Goal: Task Accomplishment & Management: Use online tool/utility

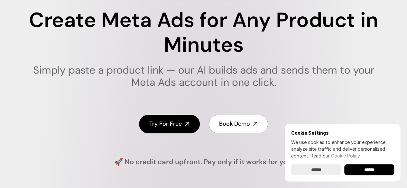
scroll to position [97, 0]
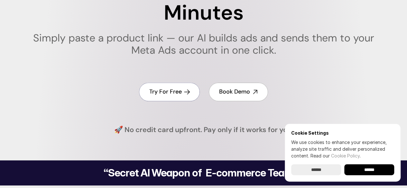
click at [171, 94] on h4 "Try For Free" at bounding box center [165, 92] width 32 height 8
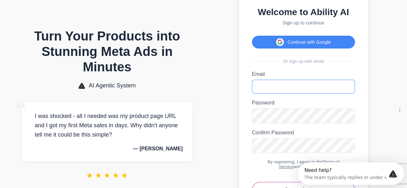
click at [274, 92] on input "Email" at bounding box center [303, 87] width 103 height 14
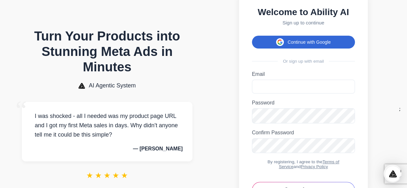
click at [297, 43] on button "Continue with Google" at bounding box center [303, 42] width 103 height 13
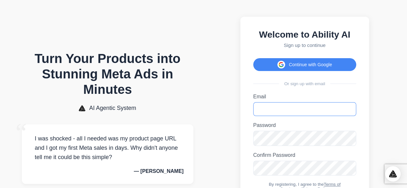
click at [273, 112] on input "Email" at bounding box center [304, 109] width 103 height 14
type input "**********"
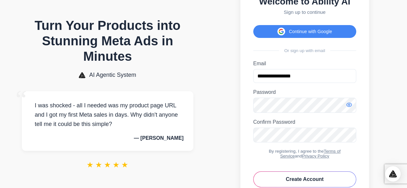
scroll to position [64, 0]
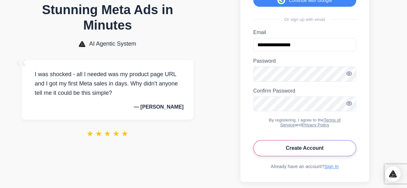
click at [308, 156] on button "Create Account" at bounding box center [304, 148] width 103 height 16
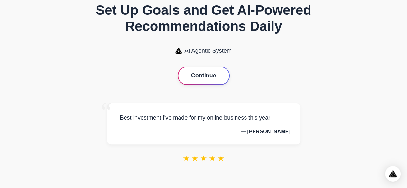
scroll to position [25, 0]
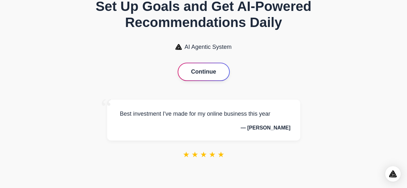
click at [208, 69] on button "Continue" at bounding box center [203, 71] width 51 height 17
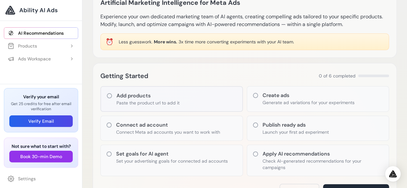
scroll to position [97, 0]
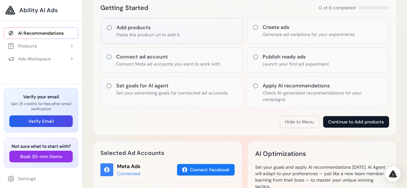
click at [348, 118] on button "Continue to Add products" at bounding box center [356, 122] width 66 height 12
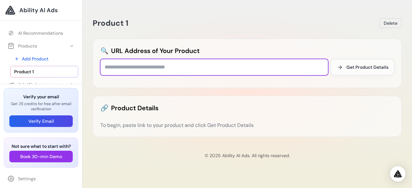
click at [173, 67] on input "text" at bounding box center [213, 67] width 227 height 16
paste input "**********"
type input "**********"
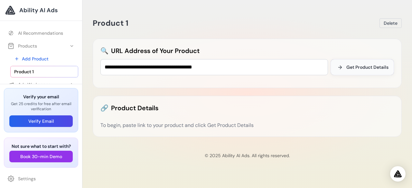
click at [363, 68] on span "Get Product Details" at bounding box center [367, 67] width 42 height 6
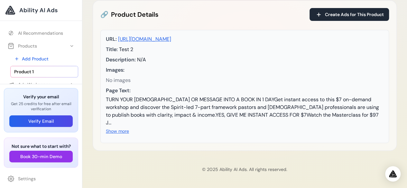
scroll to position [102, 0]
click at [119, 132] on button "Show more" at bounding box center [117, 131] width 23 height 6
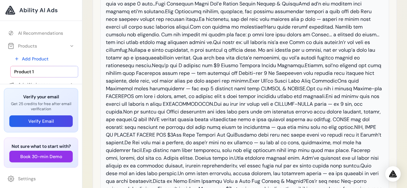
scroll to position [46, 0]
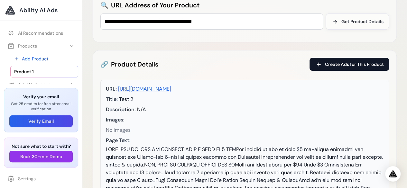
click at [347, 61] on span "Create Ads for This Product" at bounding box center [354, 64] width 59 height 6
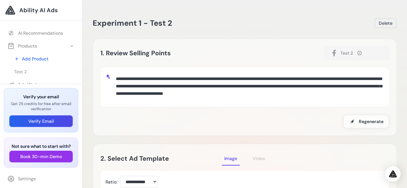
scroll to position [32, 0]
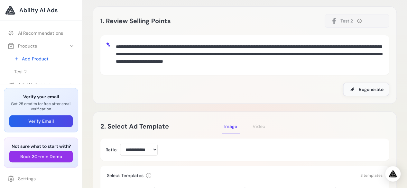
click at [359, 87] on span "Regenerate" at bounding box center [371, 89] width 25 height 6
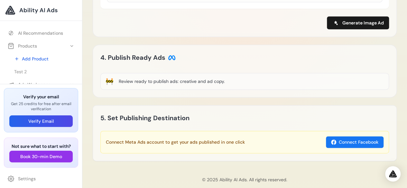
scroll to position [384, 0]
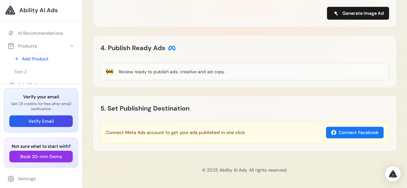
click at [190, 71] on div "Review ready to publish ads: creative and ad copy." at bounding box center [172, 72] width 106 height 6
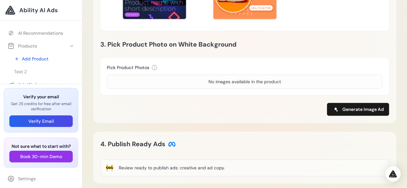
scroll to position [288, 0]
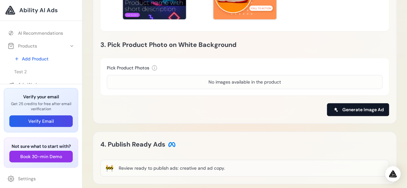
click at [360, 107] on span "Generate Image Ad" at bounding box center [363, 109] width 42 height 6
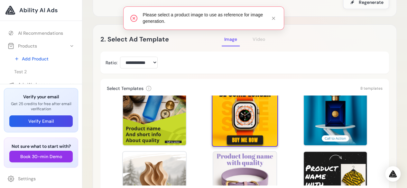
scroll to position [0, 0]
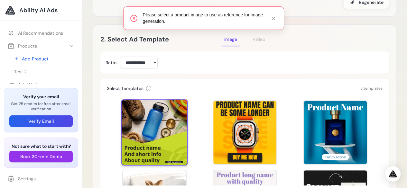
click at [173, 120] on div at bounding box center [154, 132] width 66 height 66
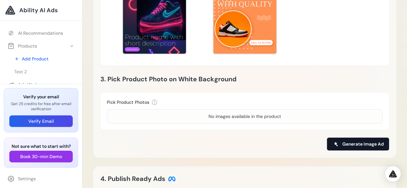
scroll to position [288, 0]
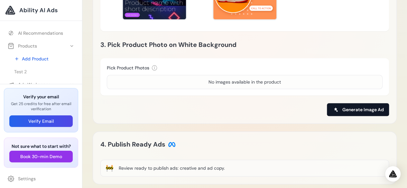
click at [361, 108] on span "Generate Image Ad" at bounding box center [363, 109] width 42 height 6
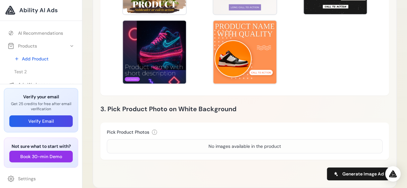
scroll to position [255, 0]
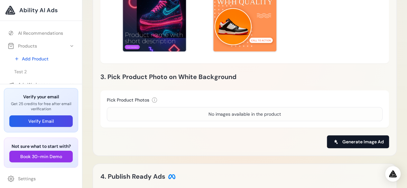
click at [346, 140] on span "Generate Image Ad" at bounding box center [363, 142] width 42 height 6
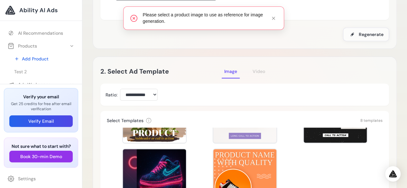
scroll to position [191, 0]
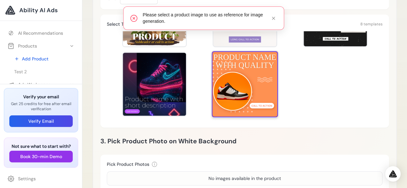
click at [246, 87] on div at bounding box center [245, 84] width 66 height 66
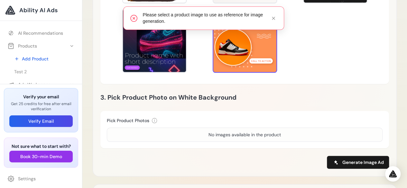
scroll to position [255, 0]
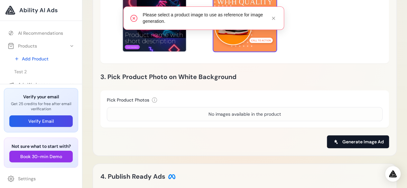
click at [360, 139] on span "Generate Image Ad" at bounding box center [363, 142] width 42 height 6
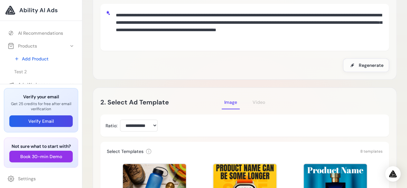
scroll to position [0, 0]
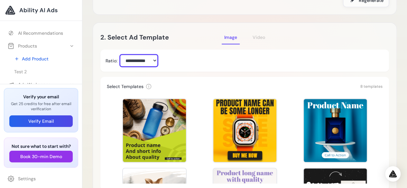
click at [145, 60] on select "**********" at bounding box center [139, 61] width 38 height 12
click at [120, 55] on select "**********" at bounding box center [139, 61] width 38 height 12
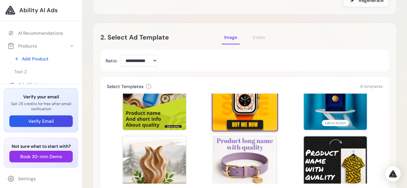
click at [225, 105] on div at bounding box center [245, 98] width 66 height 66
click at [234, 107] on div at bounding box center [245, 98] width 66 height 66
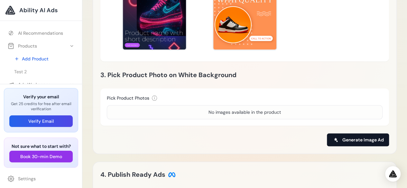
click at [349, 135] on button "Generate Image Ad" at bounding box center [358, 140] width 62 height 13
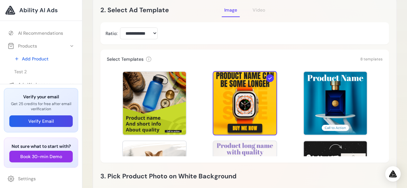
scroll to position [161, 0]
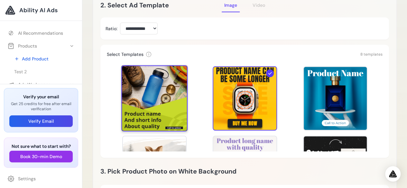
click at [174, 112] on div at bounding box center [154, 98] width 66 height 66
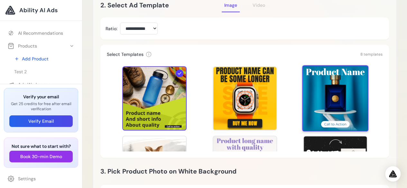
click at [330, 92] on div at bounding box center [335, 98] width 66 height 66
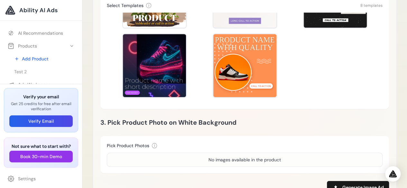
scroll to position [225, 0]
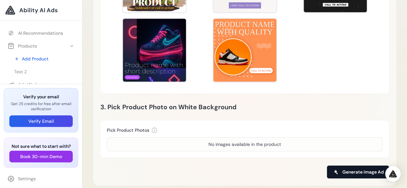
click at [366, 168] on button "Generate Image Ad" at bounding box center [358, 172] width 62 height 13
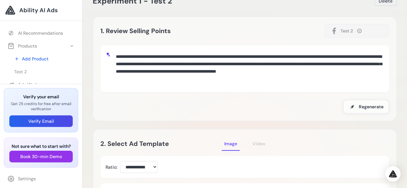
scroll to position [32, 0]
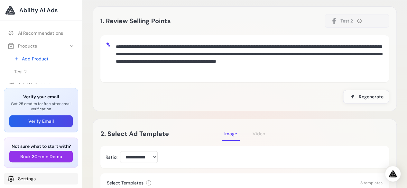
click at [26, 178] on link "Settings" at bounding box center [41, 179] width 74 height 12
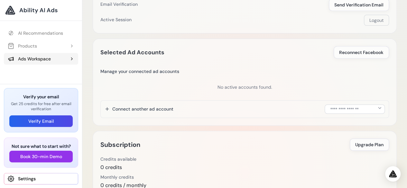
scroll to position [17, 0]
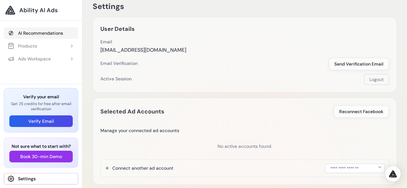
click at [47, 33] on link "AI Recommendations" at bounding box center [41, 33] width 74 height 12
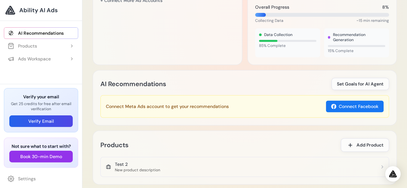
scroll to position [290, 0]
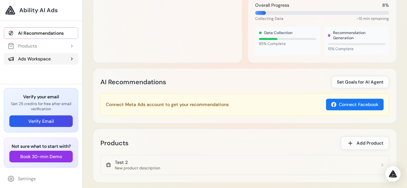
click at [44, 58] on div "Ads Workspace" at bounding box center [29, 59] width 43 height 6
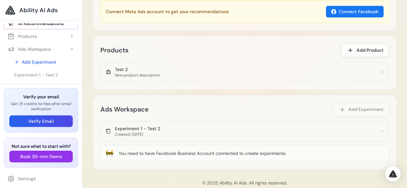
scroll to position [386, 0]
